Goal: Transaction & Acquisition: Book appointment/travel/reservation

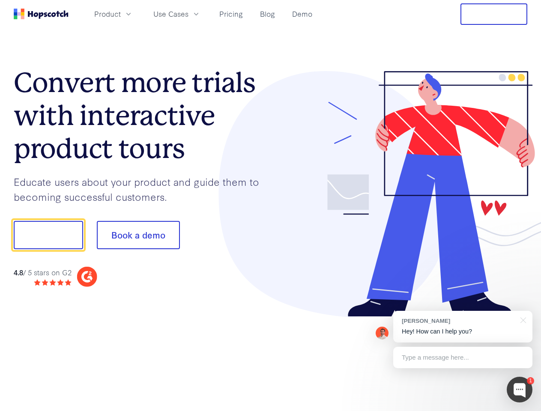
click at [271, 206] on div at bounding box center [399, 194] width 257 height 246
click at [121, 14] on span "Product" at bounding box center [107, 14] width 27 height 11
click at [188, 14] on span "Use Cases" at bounding box center [170, 14] width 35 height 11
click at [494, 14] on button "Free Trial" at bounding box center [493, 13] width 67 height 21
click at [48, 235] on button "Show me!" at bounding box center [48, 235] width 69 height 28
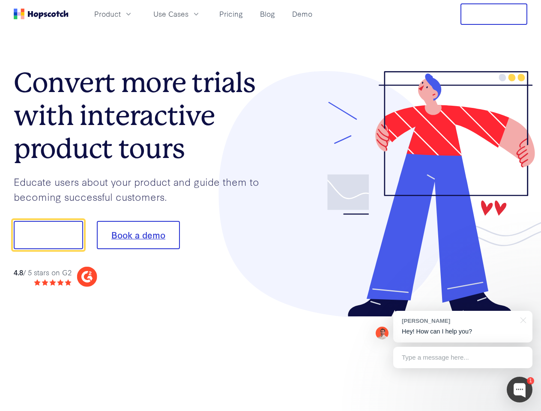
click at [138, 235] on button "Book a demo" at bounding box center [138, 235] width 83 height 28
click at [519, 390] on div at bounding box center [520, 390] width 26 height 26
click at [463, 327] on div "[PERSON_NAME] Hey! How can I help you?" at bounding box center [462, 327] width 139 height 32
click at [522, 319] on div at bounding box center [452, 234] width 161 height 286
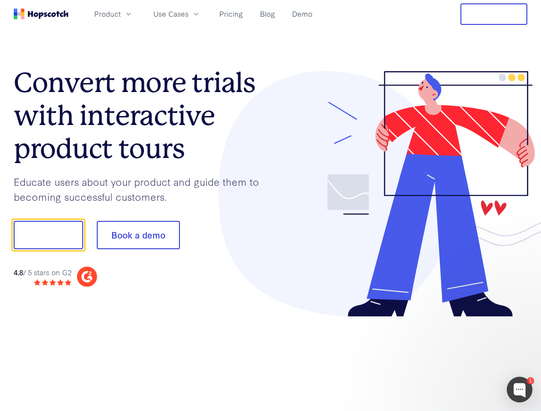
click at [463, 358] on div at bounding box center [452, 291] width 161 height 171
